Goal: Navigation & Orientation: Go to known website

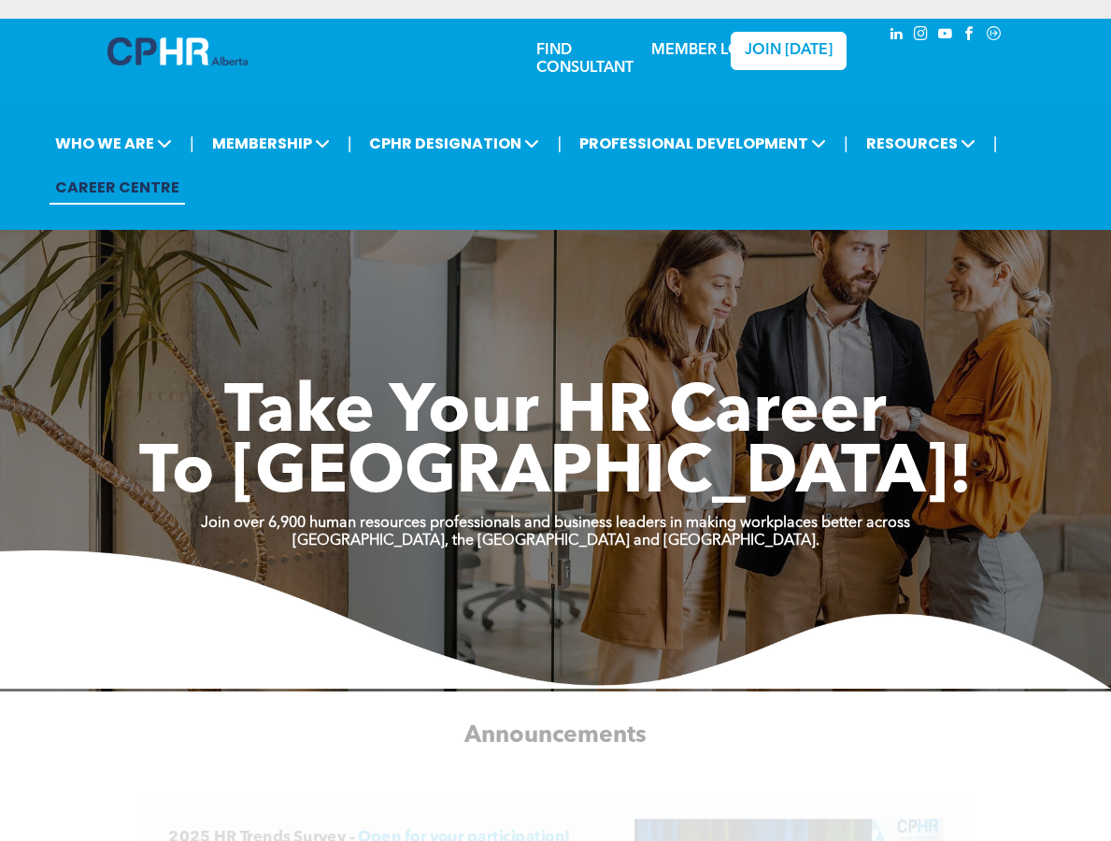
click at [674, 28] on div "MEMBER LOGIN" at bounding box center [708, 45] width 121 height 34
click at [665, 57] on link "MEMBER LOGIN" at bounding box center [709, 50] width 117 height 15
